Goal: Task Accomplishment & Management: Manage account settings

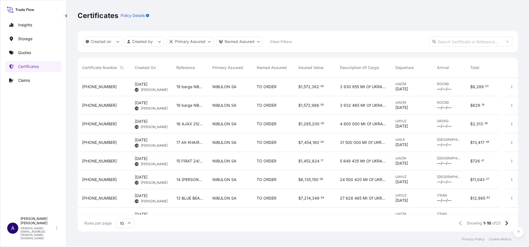
scroll to position [151, 434]
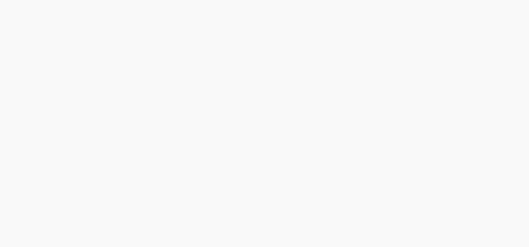
click at [284, 35] on div at bounding box center [264, 123] width 529 height 247
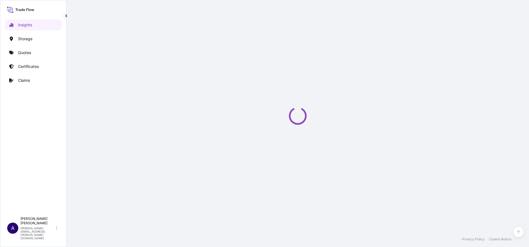
select select "2025"
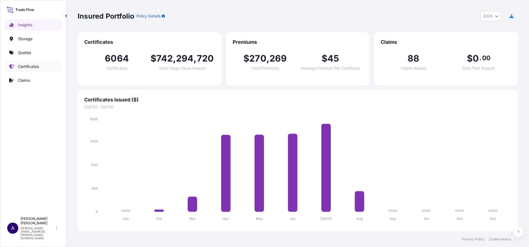
click at [28, 66] on p "Certificates" at bounding box center [28, 67] width 21 height 6
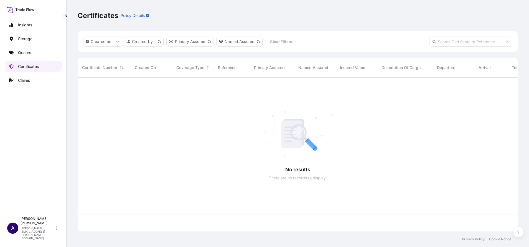
scroll to position [151, 434]
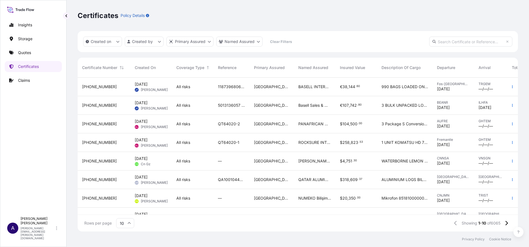
click at [475, 41] on input "text" at bounding box center [470, 42] width 83 height 10
paste input "31545-171-2"
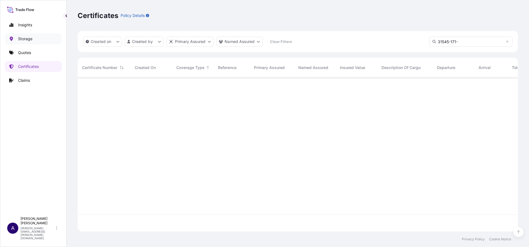
type input "31545-171-"
click at [31, 38] on p "Storage" at bounding box center [25, 39] width 14 height 6
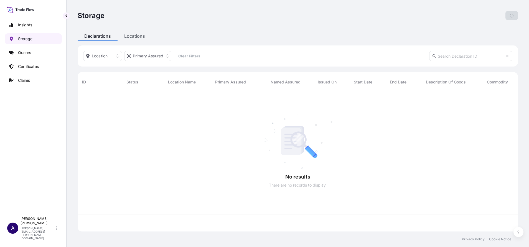
scroll to position [136, 434]
click at [466, 57] on input "text" at bounding box center [470, 56] width 83 height 10
paste input "31545-171-2"
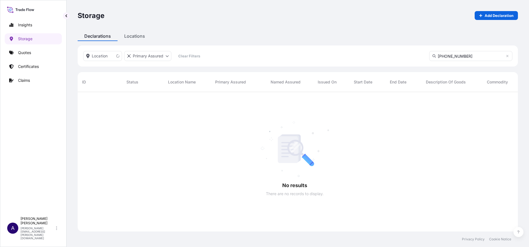
scroll to position [153, 434]
type input "31545-171"
click at [23, 69] on p "Certificates" at bounding box center [28, 67] width 21 height 6
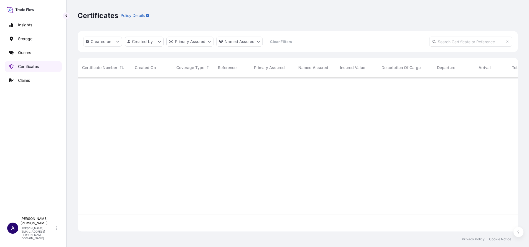
scroll to position [151, 434]
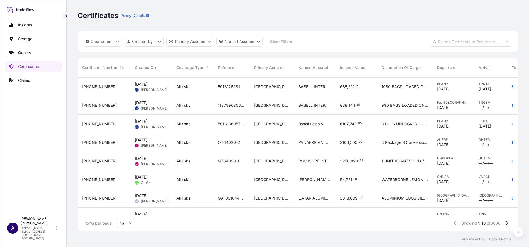
click at [460, 39] on input "text" at bounding box center [470, 42] width 83 height 10
paste input "31545-171-2"
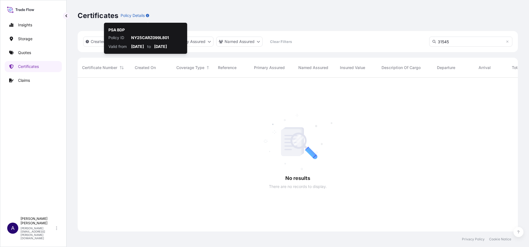
scroll to position [168, 434]
type input "31545"
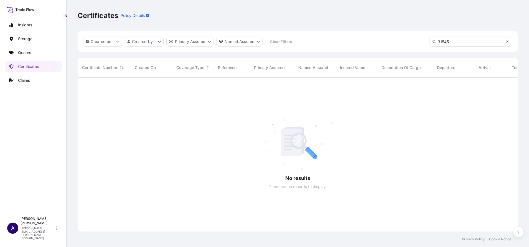
click at [507, 41] on icon at bounding box center [507, 41] width 3 height 3
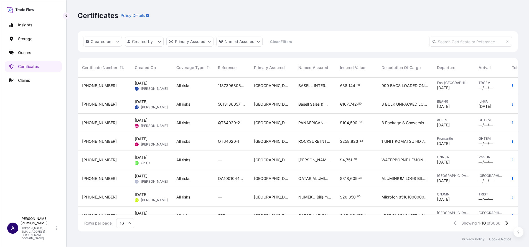
scroll to position [0, 0]
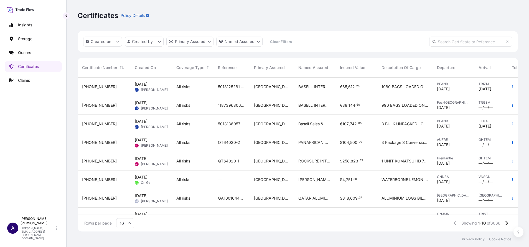
click at [132, 222] on input "10" at bounding box center [125, 223] width 18 height 10
click at [125, 205] on div "50" at bounding box center [125, 208] width 14 height 11
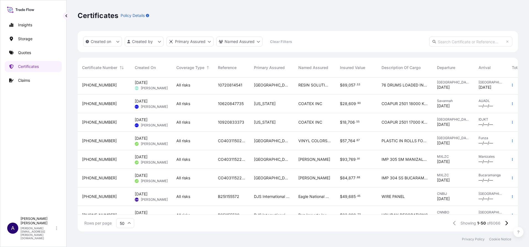
scroll to position [799, 0]
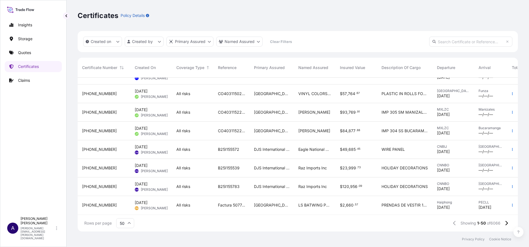
click at [465, 42] on input "text" at bounding box center [470, 42] width 83 height 10
paste input "31545-171-2"
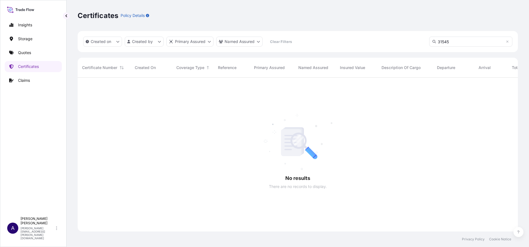
scroll to position [168, 434]
type input "31545"
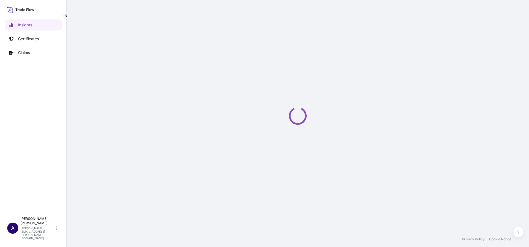
select select "2025"
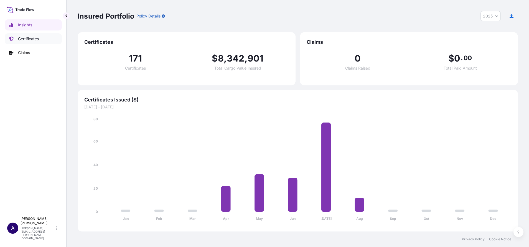
click at [19, 35] on link "Certificates" at bounding box center [33, 38] width 57 height 11
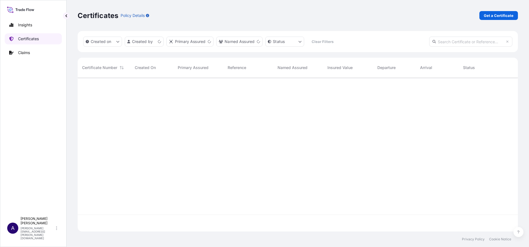
scroll to position [151, 434]
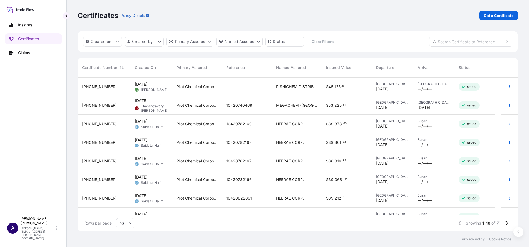
click at [458, 41] on input "text" at bounding box center [470, 42] width 83 height 10
paste input "1545-171-1"
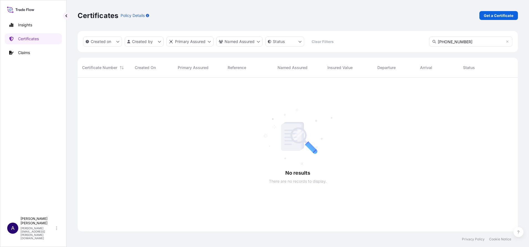
scroll to position [168, 434]
click at [485, 41] on input "31545-171-1" at bounding box center [470, 42] width 83 height 10
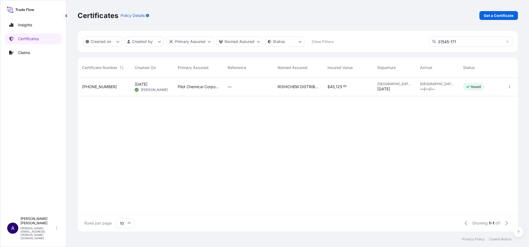
type input "31545-171"
click at [101, 87] on span "31545-171-2" at bounding box center [99, 87] width 35 height 6
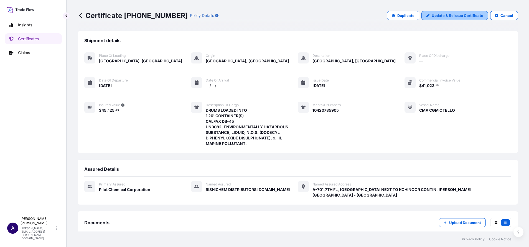
click at [451, 16] on p "Update & Reissue Certificate" at bounding box center [458, 16] width 52 height 6
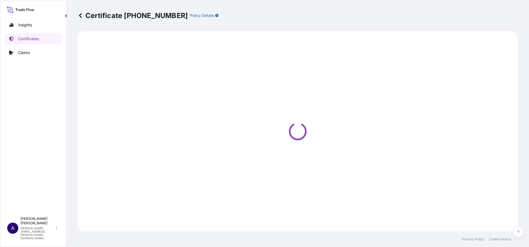
select select "Road / Inland"
select select "Ocean Vessel"
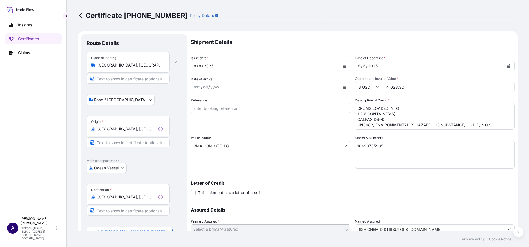
select select "31545"
click at [136, 212] on input "Text to appear on certificate" at bounding box center [128, 211] width 83 height 10
paste input "Navi Mumbai, Juna Sheva, Maharashtra 400707, India via Mumbai, Maharashtra, Ind…"
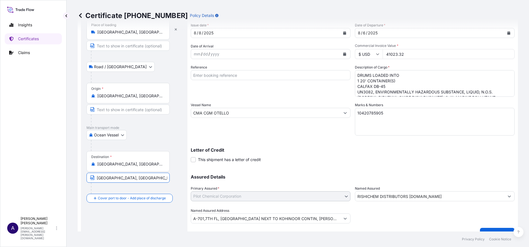
scroll to position [44, 0]
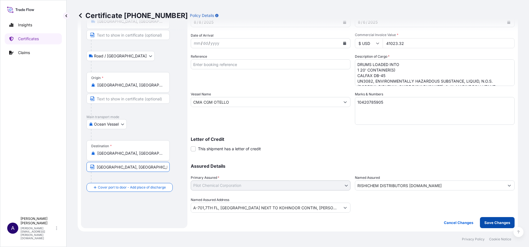
type input "Navi Mumbai, Nhava Sheva, Maharashtra 400707, India via Mumbai, Maharashtra, In…"
click at [492, 222] on p "Save Changes" at bounding box center [498, 223] width 26 height 6
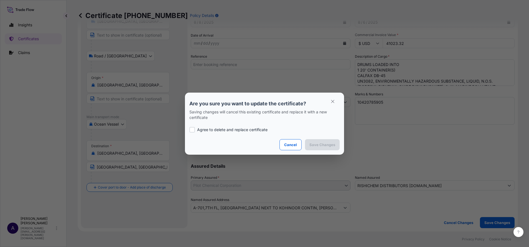
click at [192, 131] on div at bounding box center [192, 130] width 6 height 6
checkbox input "true"
click at [324, 145] on p "Save Changes" at bounding box center [323, 145] width 26 height 6
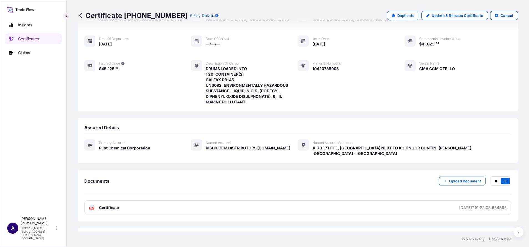
scroll to position [61, 0]
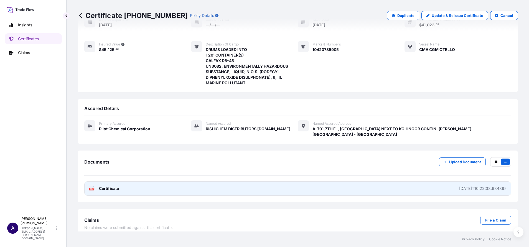
click at [470, 186] on div "2025-08-12T10:22:38.634895" at bounding box center [482, 189] width 47 height 6
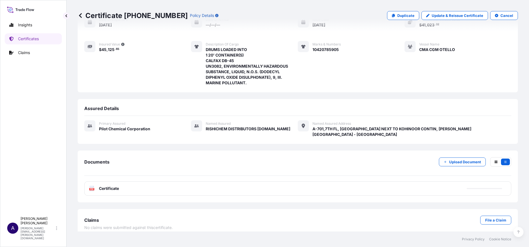
scroll to position [0, 0]
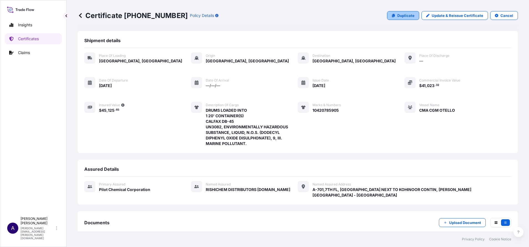
click at [398, 16] on p "Duplicate" at bounding box center [406, 16] width 17 height 6
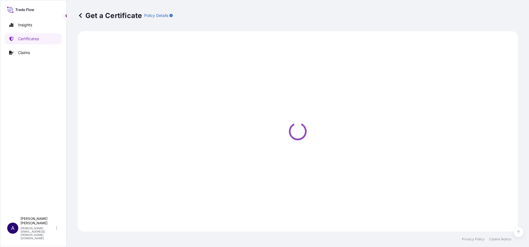
select select "Road / Inland"
select select "Ocean Vessel"
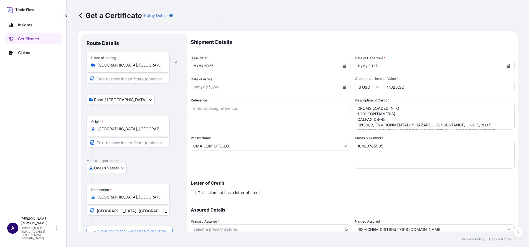
select select "31545"
click at [28, 40] on p "Certificates" at bounding box center [28, 39] width 21 height 6
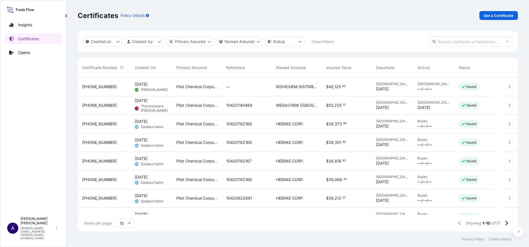
click at [93, 85] on span "31545-171-3" at bounding box center [99, 87] width 35 height 6
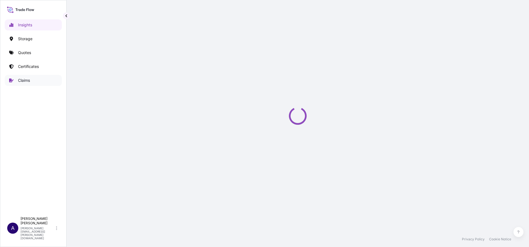
select select "2025"
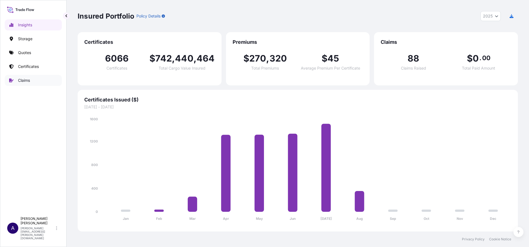
click at [24, 79] on p "Claims" at bounding box center [24, 81] width 12 height 6
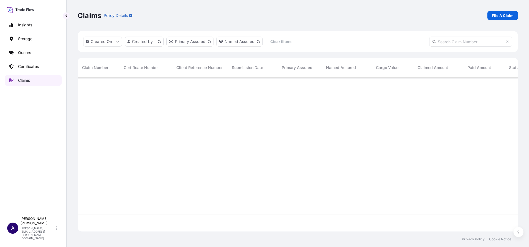
scroll to position [151, 434]
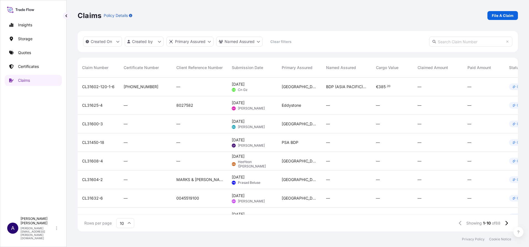
click at [130, 221] on input "10" at bounding box center [125, 223] width 18 height 10
click at [130, 209] on div "50" at bounding box center [125, 208] width 14 height 11
click at [31, 63] on link "Certificates" at bounding box center [33, 66] width 57 height 11
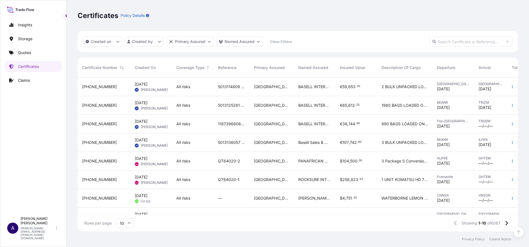
click at [128, 221] on input "10" at bounding box center [125, 223] width 18 height 10
click at [125, 208] on div "50" at bounding box center [125, 208] width 14 height 11
click at [28, 53] on p "Quotes" at bounding box center [24, 53] width 13 height 6
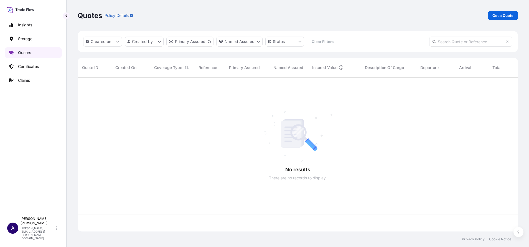
scroll to position [151, 434]
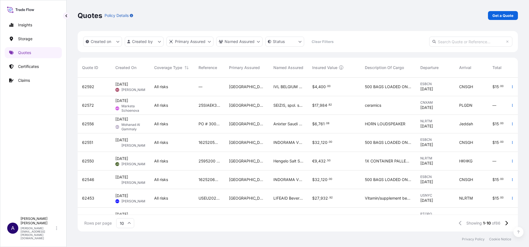
click at [126, 224] on input "10" at bounding box center [125, 223] width 18 height 10
click at [126, 208] on div "50" at bounding box center [125, 208] width 14 height 11
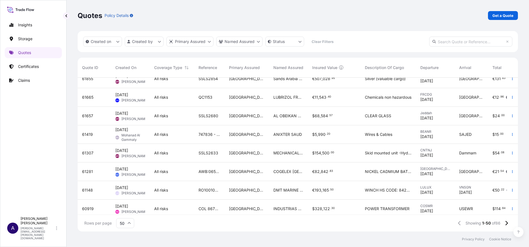
scroll to position [0, 0]
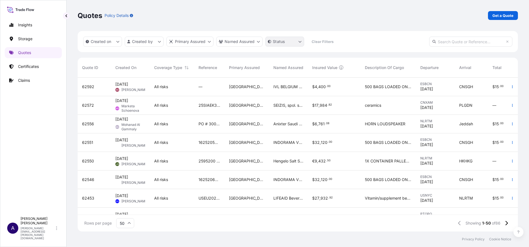
click at [302, 40] on html "Insights Storage Quotes Certificates Claims A Allison Mincher allison.mincher@w…" at bounding box center [264, 123] width 529 height 247
click at [260, 40] on html "Insights Storage Quotes Certificates Claims A Allison Mincher allison.mincher@w…" at bounding box center [264, 123] width 529 height 247
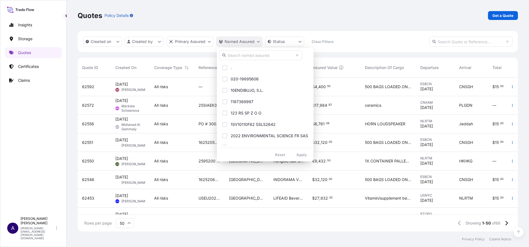
click at [260, 40] on html "Insights Storage Quotes Certificates Claims A Allison Mincher allison.mincher@w…" at bounding box center [264, 123] width 529 height 247
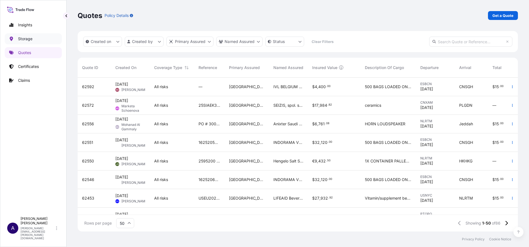
click at [21, 39] on p "Storage" at bounding box center [25, 39] width 14 height 6
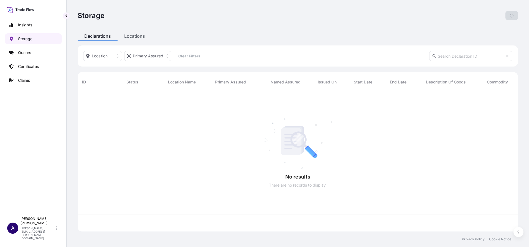
scroll to position [136, 434]
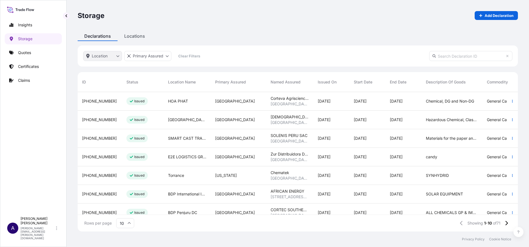
click at [118, 54] on html "Insights Storage Quotes Certificates Claims A Allison Mincher allison.mincher@w…" at bounding box center [264, 123] width 529 height 247
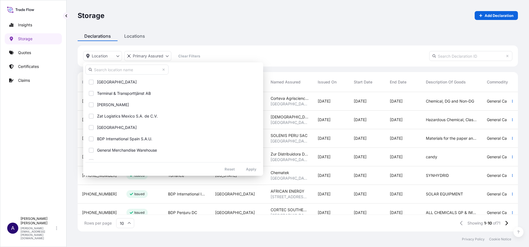
click at [183, 22] on html "Insights Storage Quotes Certificates Claims A Allison Mincher allison.mincher@w…" at bounding box center [264, 123] width 529 height 247
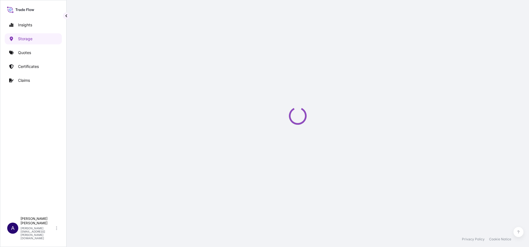
click at [136, 37] on div "Storage Add Declaration Declarations Locations Location Primary Assured Clear F…" at bounding box center [298, 116] width 463 height 232
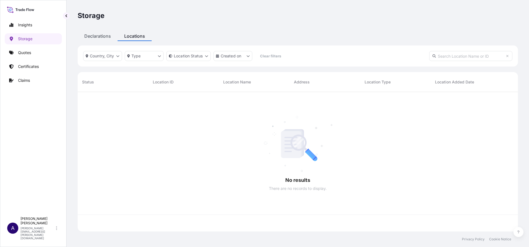
scroll to position [136, 434]
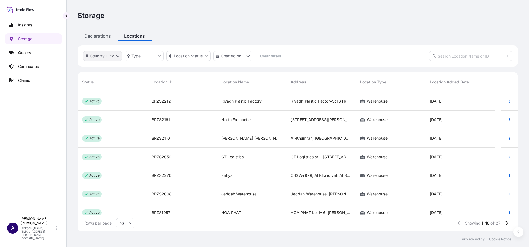
click at [122, 54] on html "Insights Storage Quotes Certificates Claims A Allison Mincher allison.mincher@w…" at bounding box center [264, 123] width 529 height 247
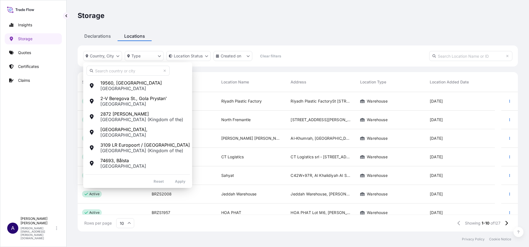
click at [103, 131] on span "2nd Industrial City," at bounding box center [123, 130] width 47 height 6
click at [302, 19] on html "Insights Storage Quotes Certificates Claims A Allison Mincher allison.mincher@w…" at bounding box center [264, 123] width 529 height 247
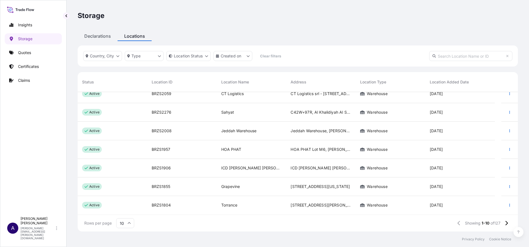
scroll to position [0, 0]
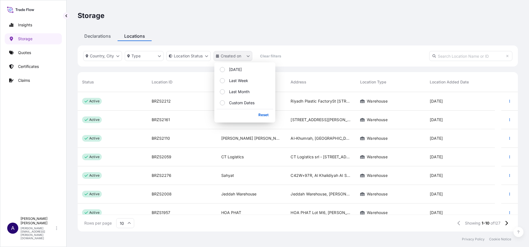
click at [250, 55] on icon "location-added-date Filter options" at bounding box center [248, 55] width 3 height 3
click at [223, 68] on div "Select Option" at bounding box center [222, 69] width 5 height 5
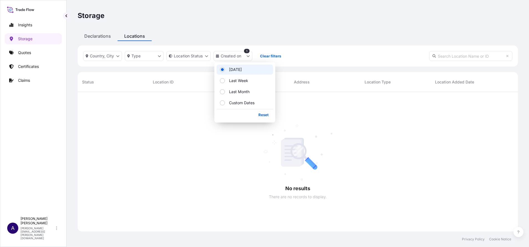
scroll to position [153, 434]
click at [223, 81] on div "Select Option" at bounding box center [222, 80] width 5 height 5
click at [224, 93] on div "Select Option" at bounding box center [222, 91] width 5 height 5
click at [222, 104] on div "Select Option" at bounding box center [222, 102] width 5 height 5
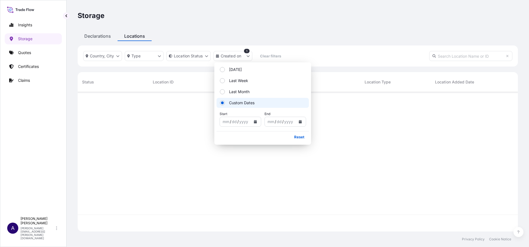
scroll to position [136, 434]
click at [254, 121] on icon "Calendar" at bounding box center [255, 121] width 3 height 3
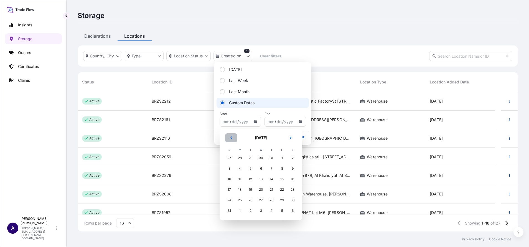
click at [233, 138] on icon "Previous" at bounding box center [231, 137] width 3 height 3
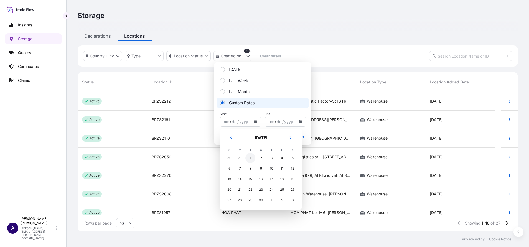
click at [250, 158] on div "1" at bounding box center [251, 158] width 10 height 10
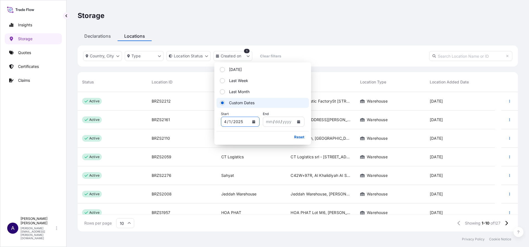
click at [224, 36] on div "Declarations Locations" at bounding box center [298, 36] width 441 height 10
click at [301, 140] on p "Reset" at bounding box center [299, 137] width 10 height 6
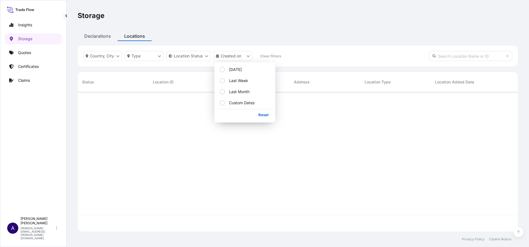
click at [255, 17] on div "Storage" at bounding box center [298, 15] width 441 height 9
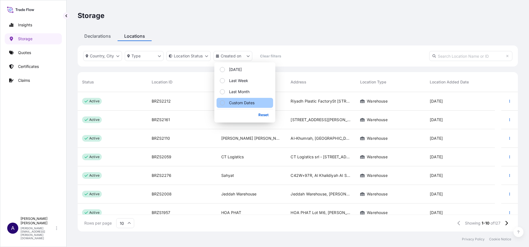
click at [222, 102] on div "Select Option" at bounding box center [222, 102] width 5 height 5
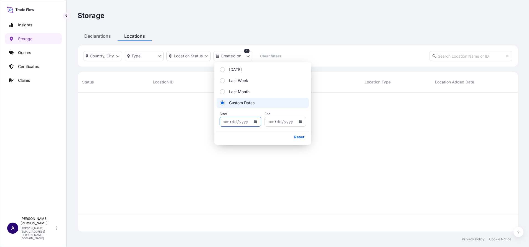
click at [254, 123] on icon "Calendar" at bounding box center [255, 121] width 3 height 3
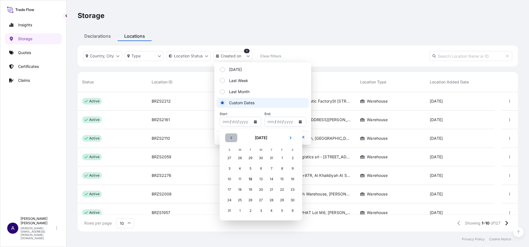
click at [232, 137] on icon "Previous" at bounding box center [231, 137] width 3 height 3
click at [233, 135] on button "Previous" at bounding box center [231, 137] width 12 height 9
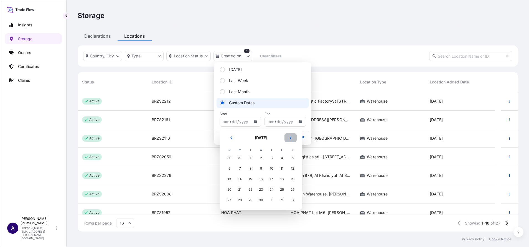
click at [289, 136] on button "Next" at bounding box center [291, 137] width 12 height 9
click at [273, 158] on div "1" at bounding box center [272, 158] width 10 height 10
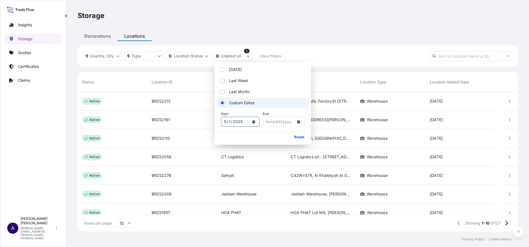
click at [136, 223] on div "Rows per page 10 Showing 1-10 of 127" at bounding box center [298, 223] width 441 height 17
click at [130, 223] on icon at bounding box center [129, 223] width 3 height 2
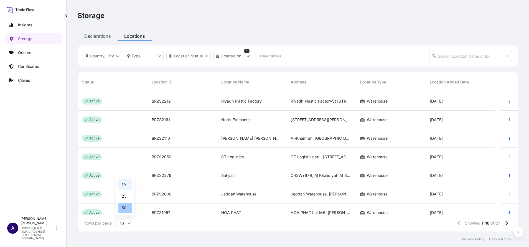
click at [122, 208] on div "50" at bounding box center [125, 208] width 14 height 11
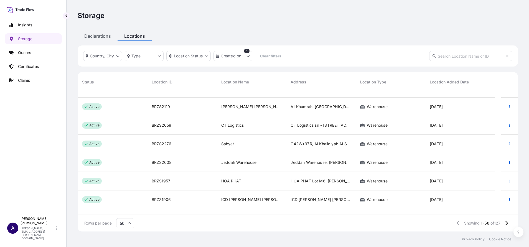
scroll to position [0, 0]
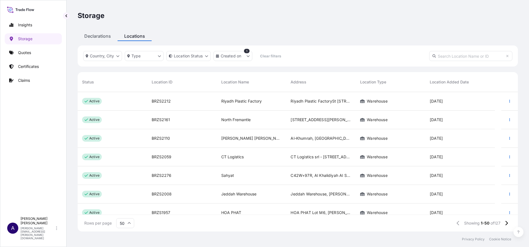
click at [273, 26] on div "Storage" at bounding box center [298, 15] width 441 height 31
